Goal: Transaction & Acquisition: Purchase product/service

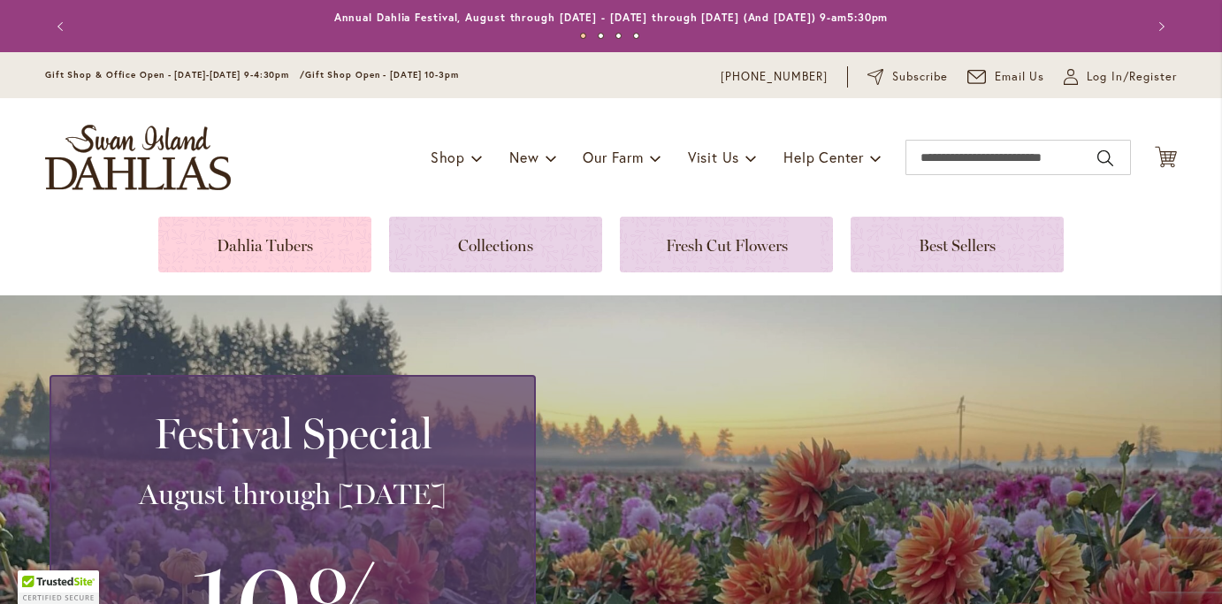
click at [275, 250] on link at bounding box center [264, 245] width 213 height 56
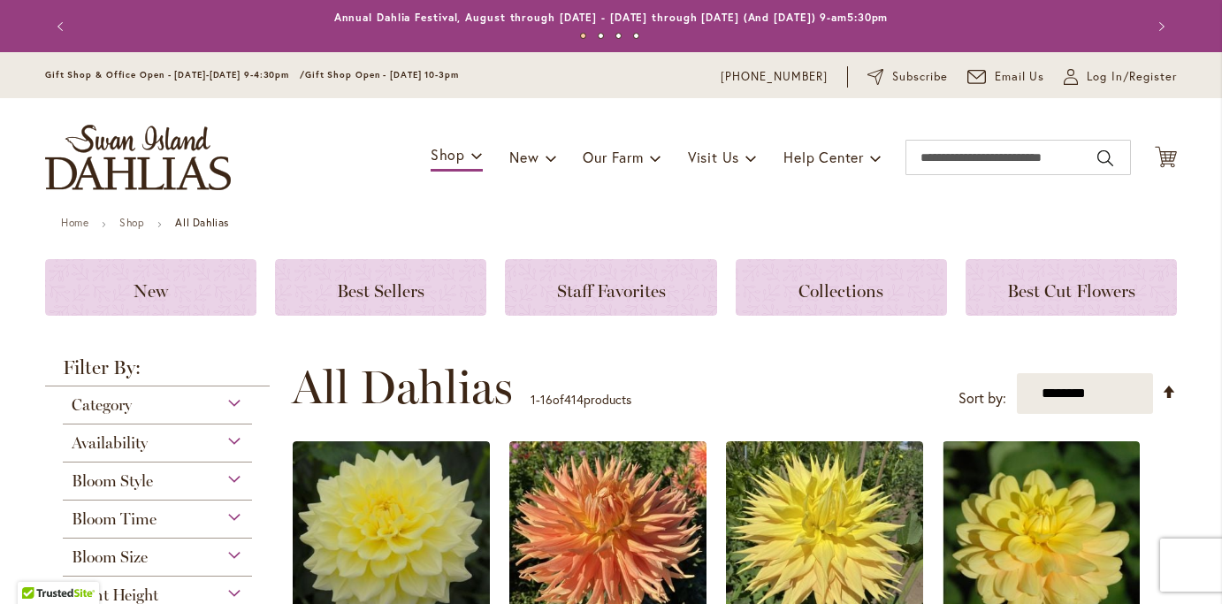
scroll to position [256, 0]
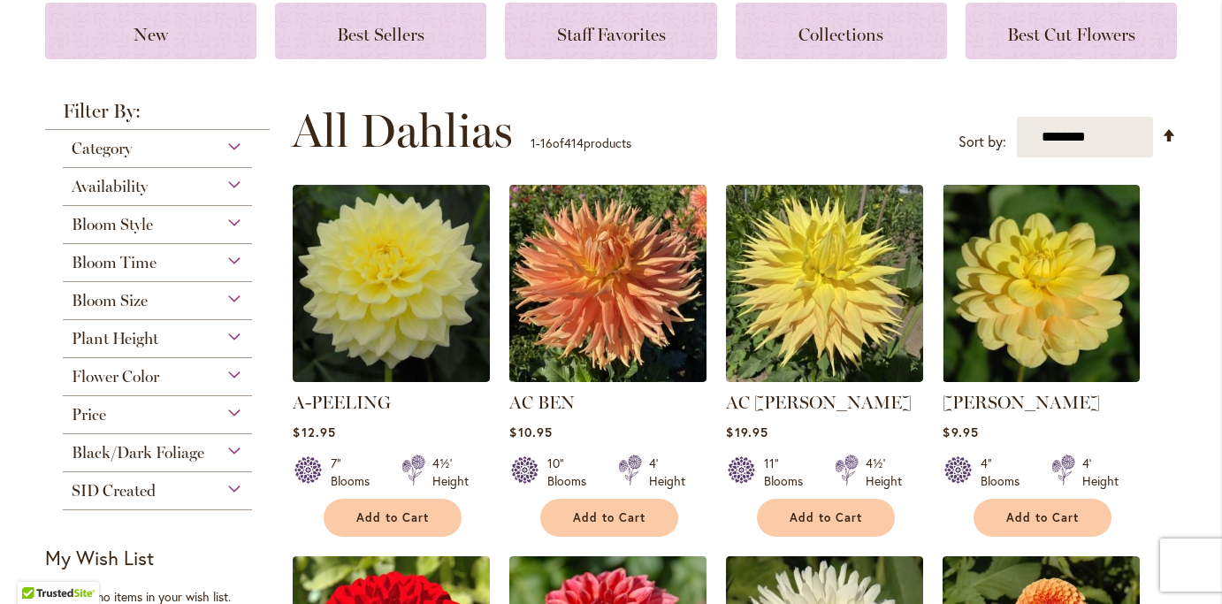
click at [234, 375] on div "Flower Color" at bounding box center [157, 372] width 189 height 28
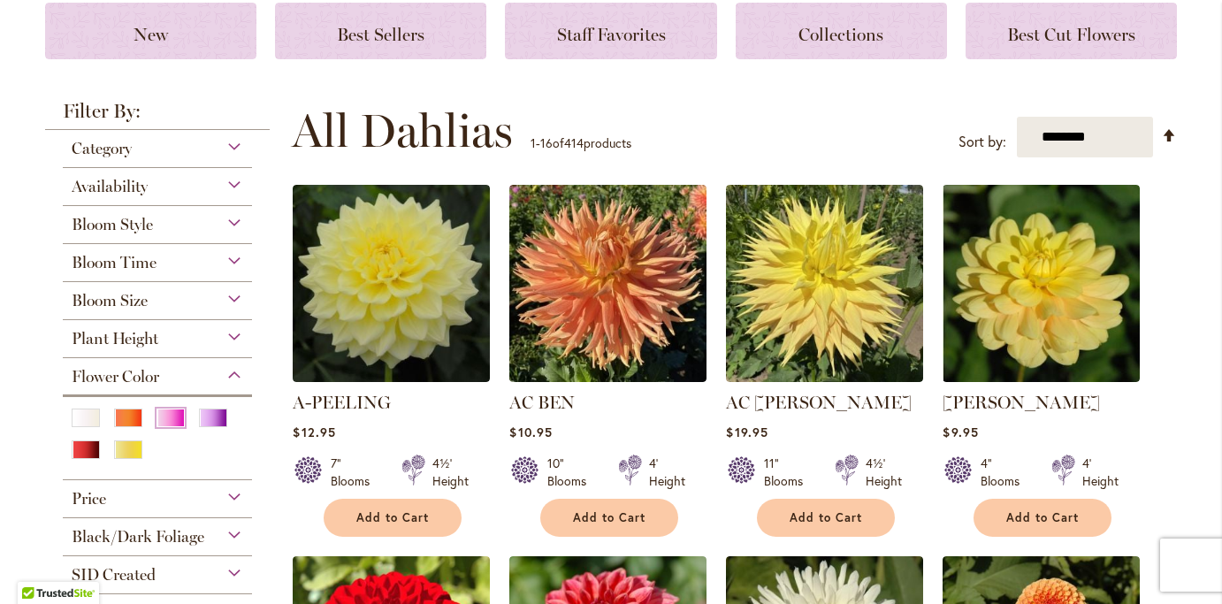
click at [166, 423] on div "Pink" at bounding box center [170, 417] width 28 height 19
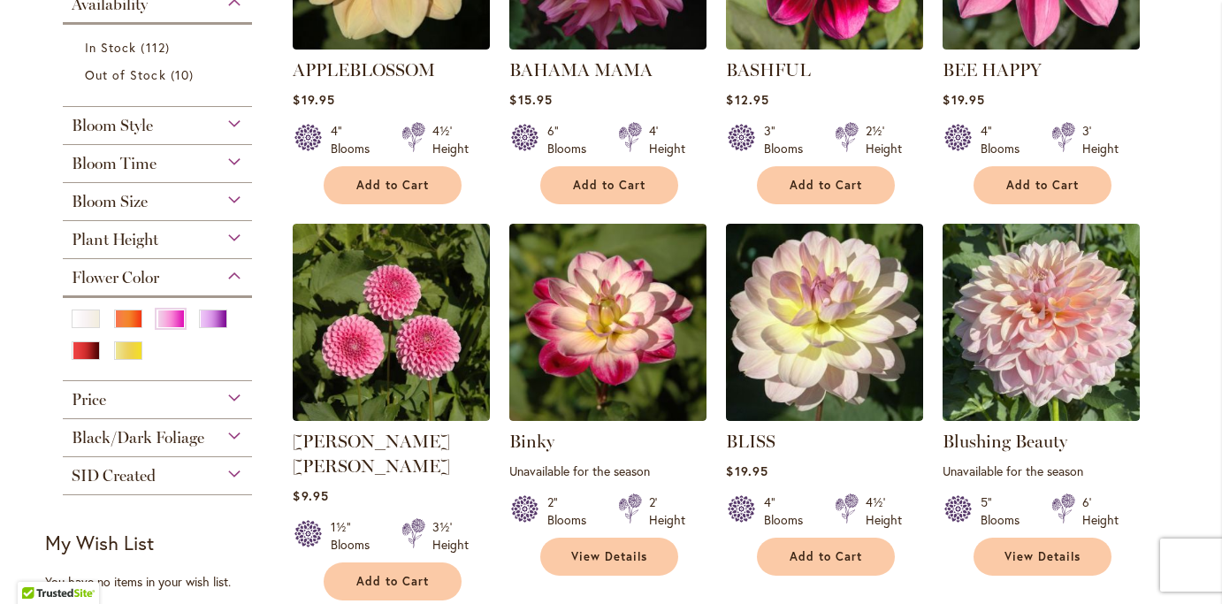
scroll to position [559, 0]
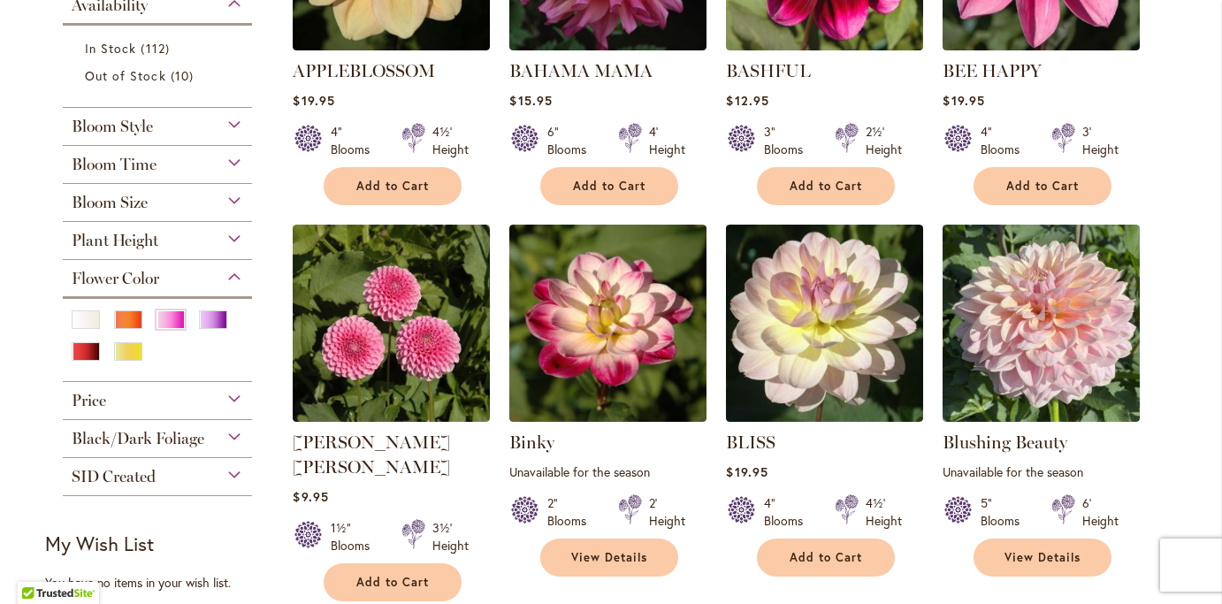
click at [238, 205] on div "Bloom Size" at bounding box center [157, 198] width 189 height 28
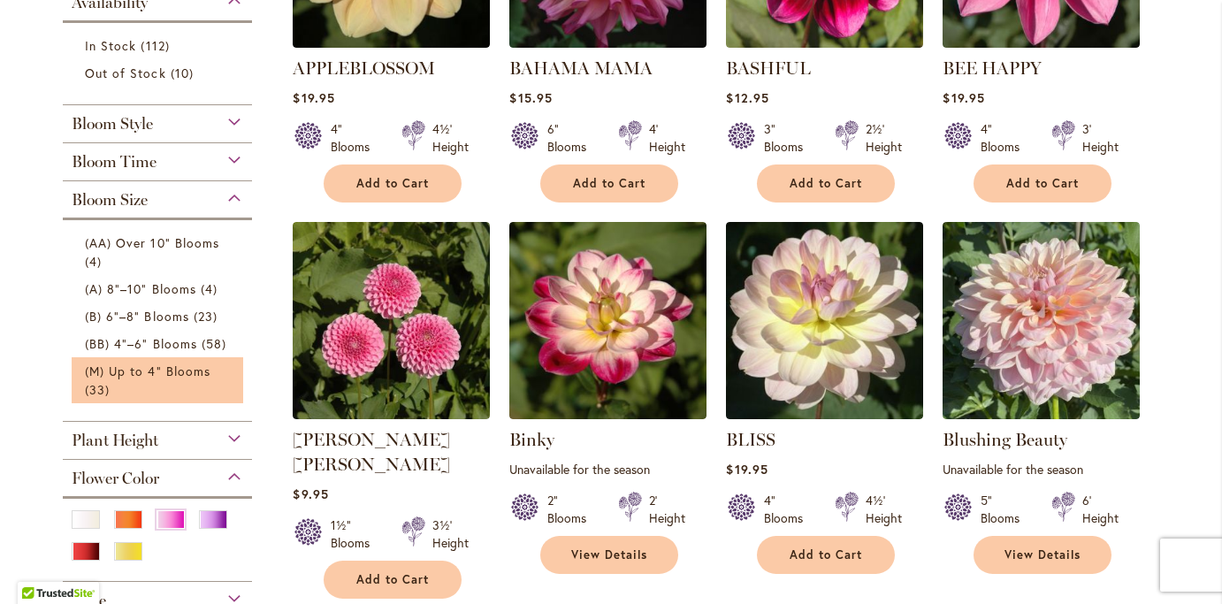
scroll to position [564, 0]
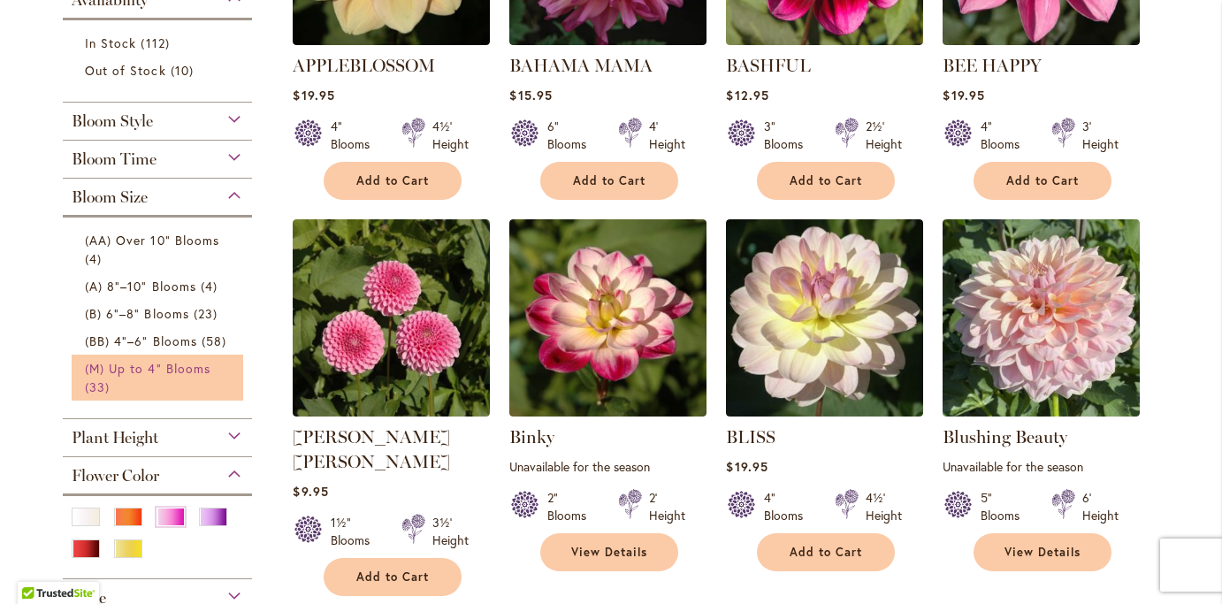
click at [170, 371] on span "(M) Up to 4" Blooms" at bounding box center [148, 368] width 126 height 17
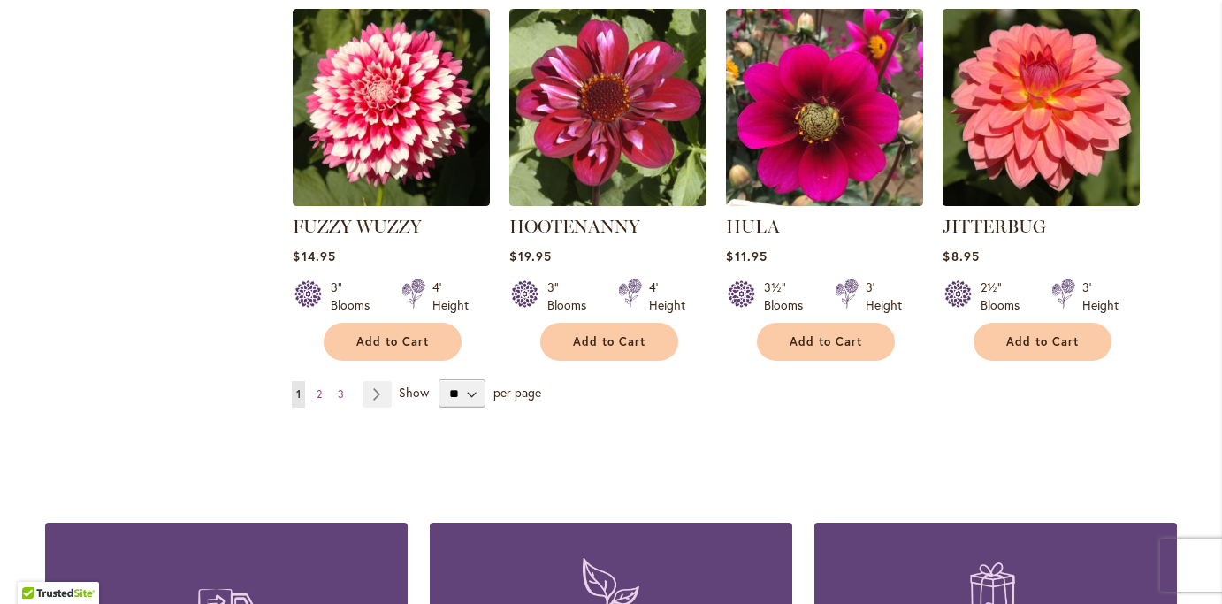
scroll to position [1623, 0]
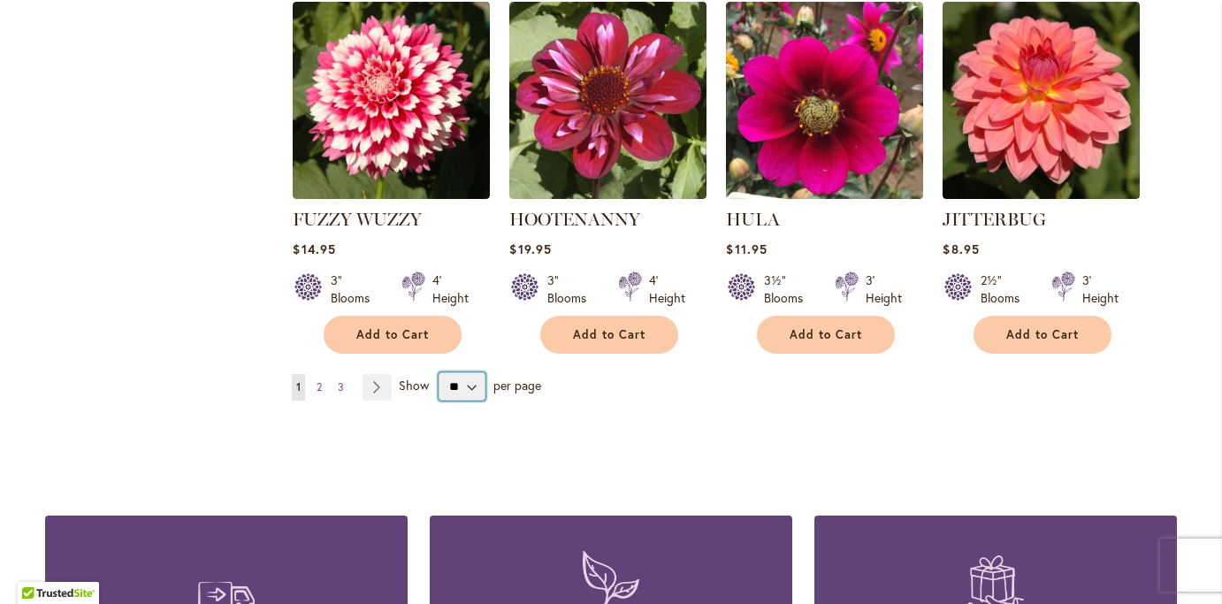
select select "**"
click option "**" at bounding box center [0, 0] width 0 height 0
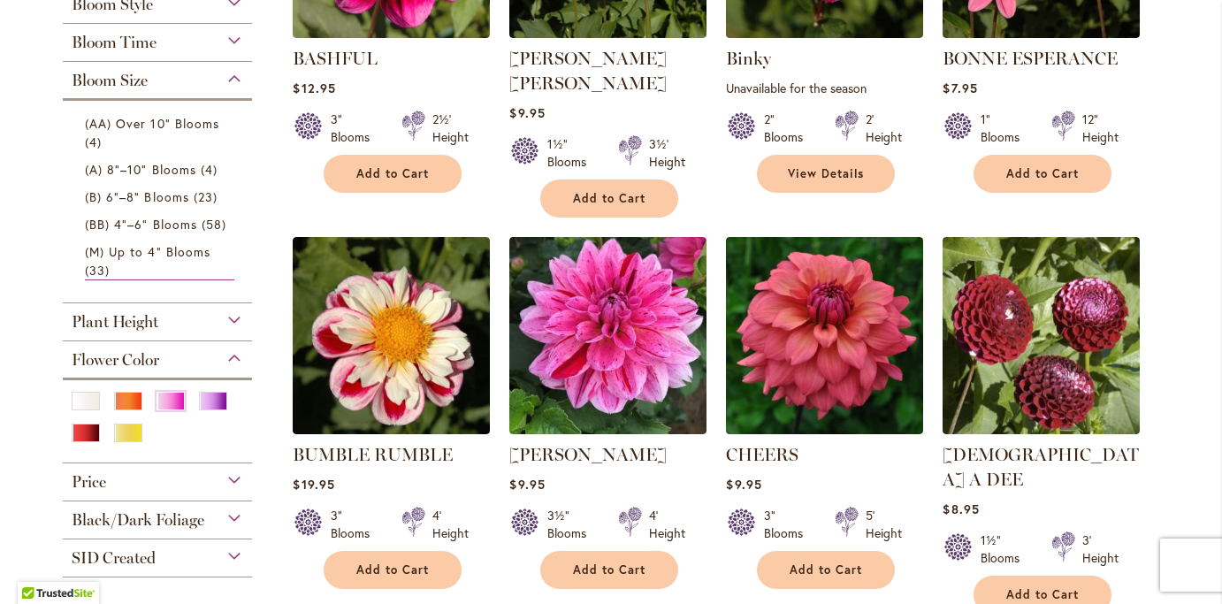
scroll to position [575, 0]
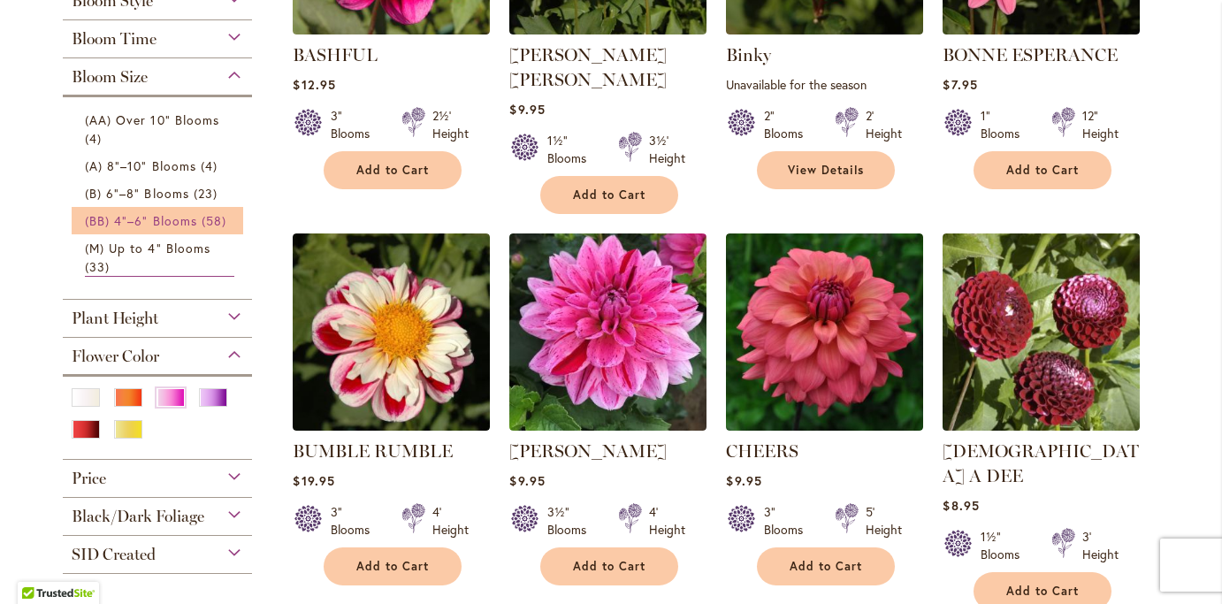
drag, startPoint x: 170, startPoint y: 225, endPoint x: 186, endPoint y: 213, distance: 19.6
click at [170, 225] on span "(BB) 4"–6" Blooms" at bounding box center [141, 220] width 112 height 17
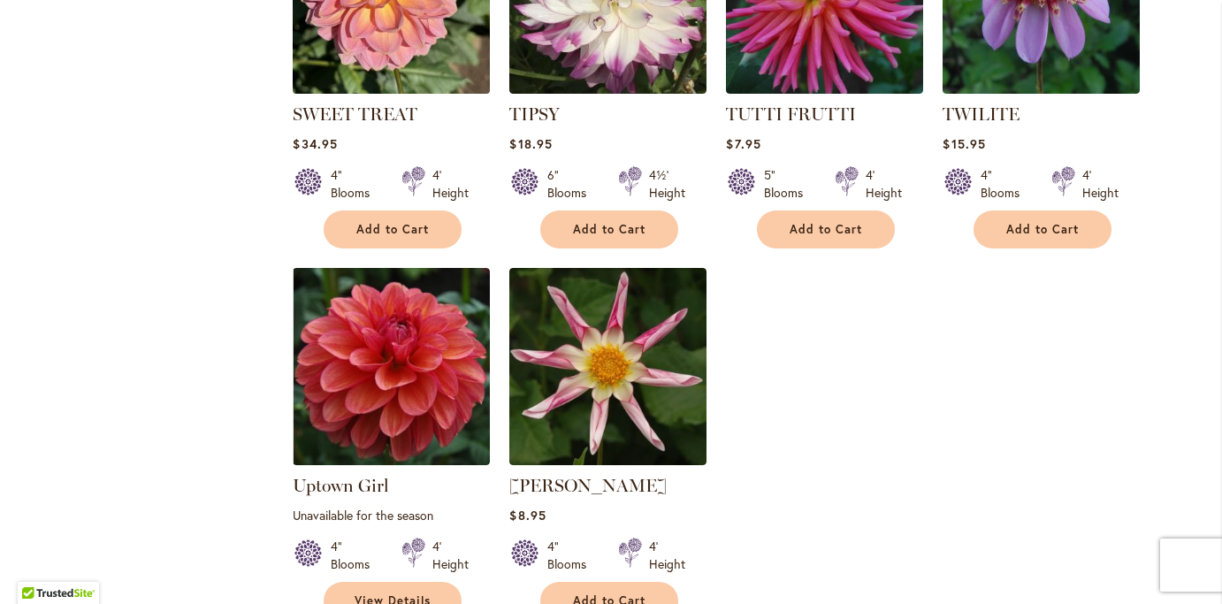
scroll to position [5396, 0]
